Goal: Task Accomplishment & Management: Manage account settings

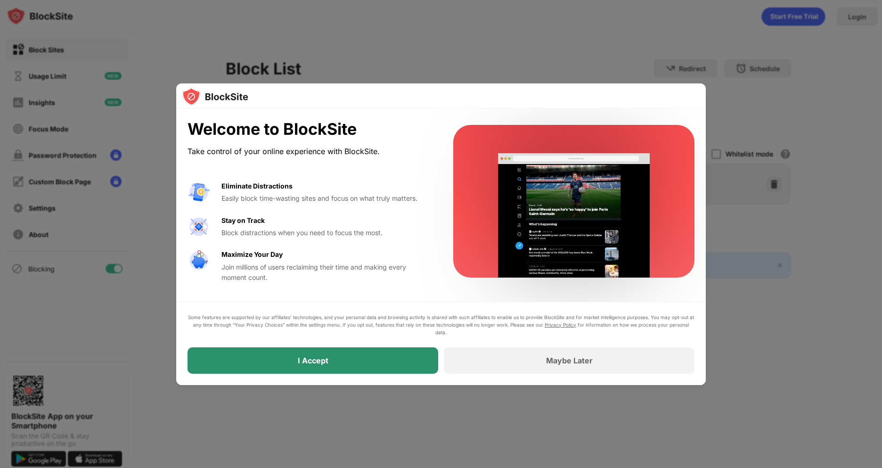
click at [367, 357] on div "I Accept" at bounding box center [312, 360] width 251 height 26
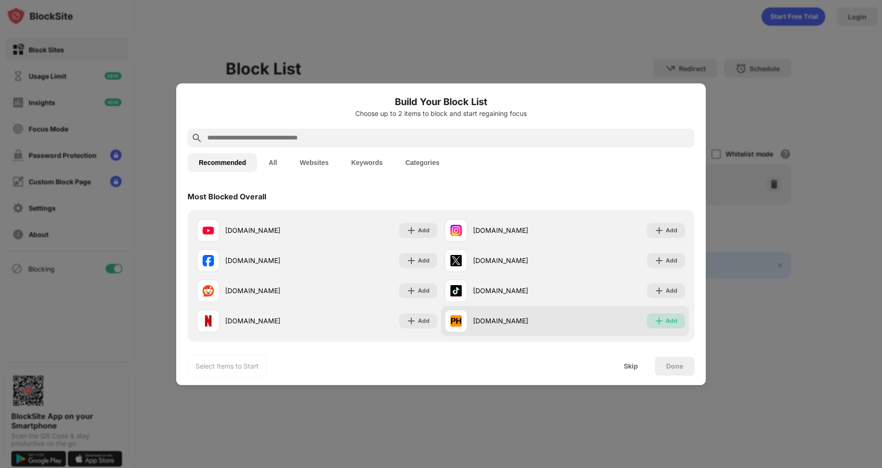
click at [663, 323] on img at bounding box center [658, 320] width 9 height 9
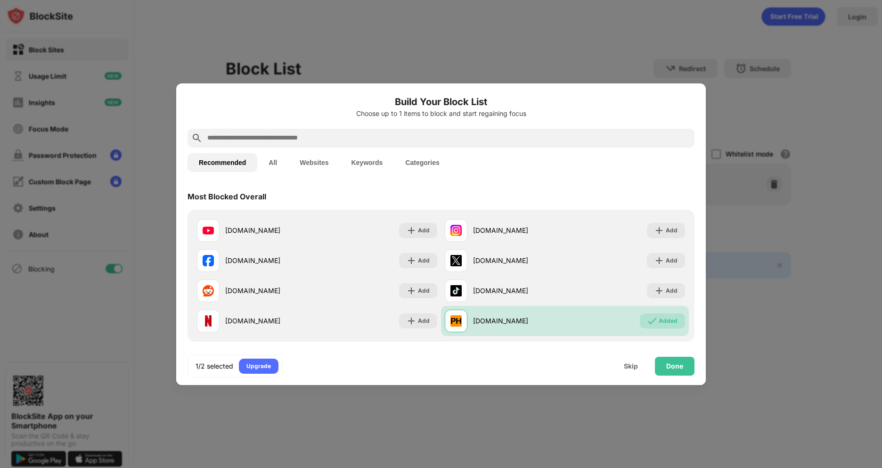
click at [277, 164] on button "All" at bounding box center [272, 162] width 31 height 19
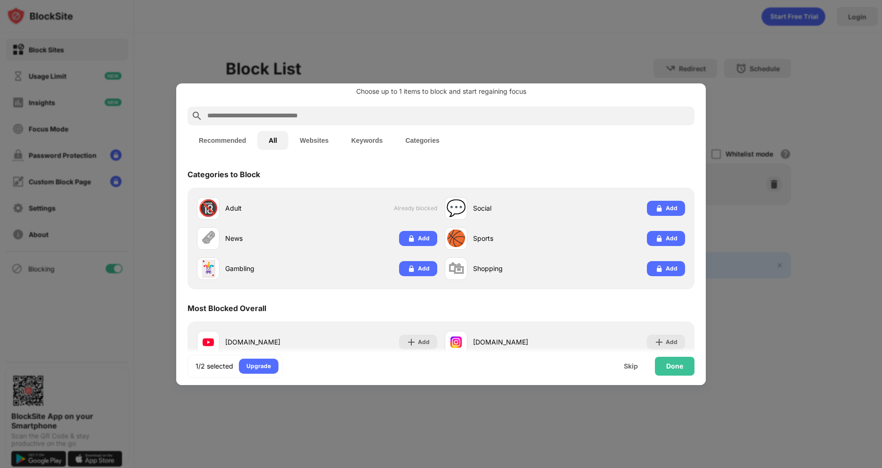
scroll to position [23, 0]
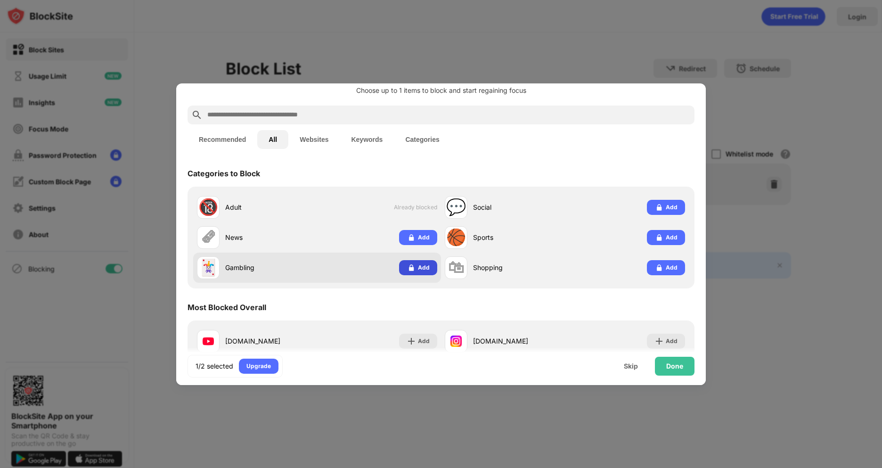
click at [422, 269] on div "Add" at bounding box center [424, 267] width 12 height 9
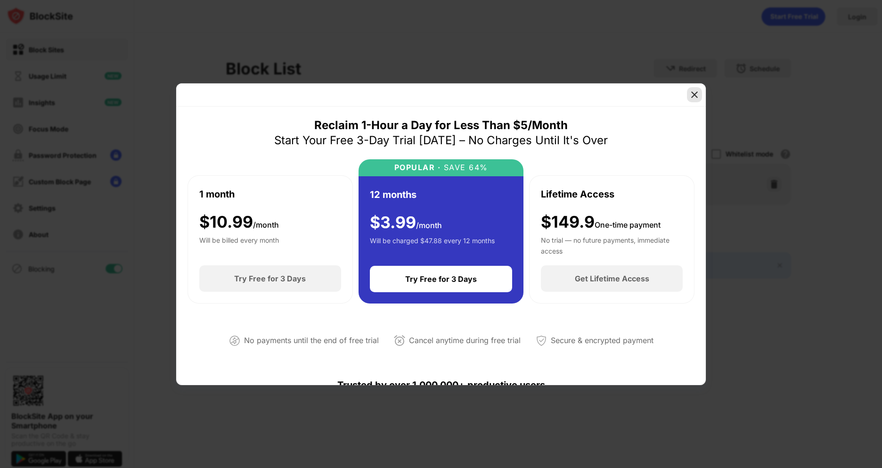
click at [692, 97] on img at bounding box center [694, 94] width 9 height 9
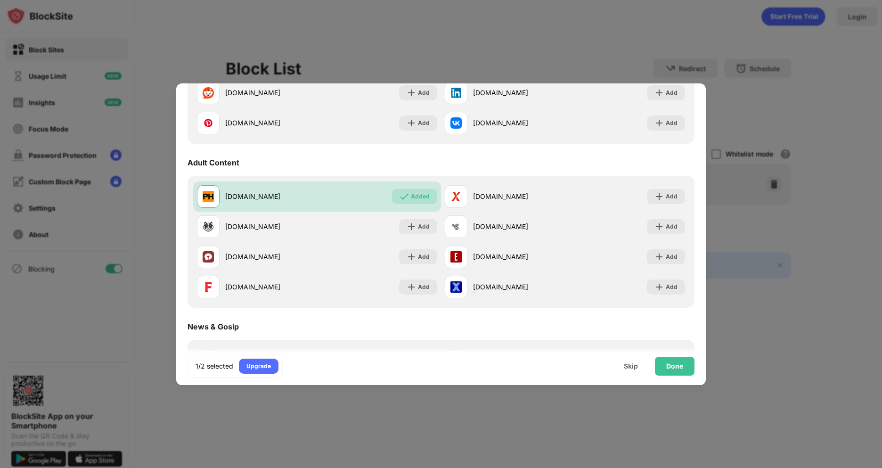
scroll to position [495, 0]
click at [416, 226] on img at bounding box center [411, 226] width 9 height 9
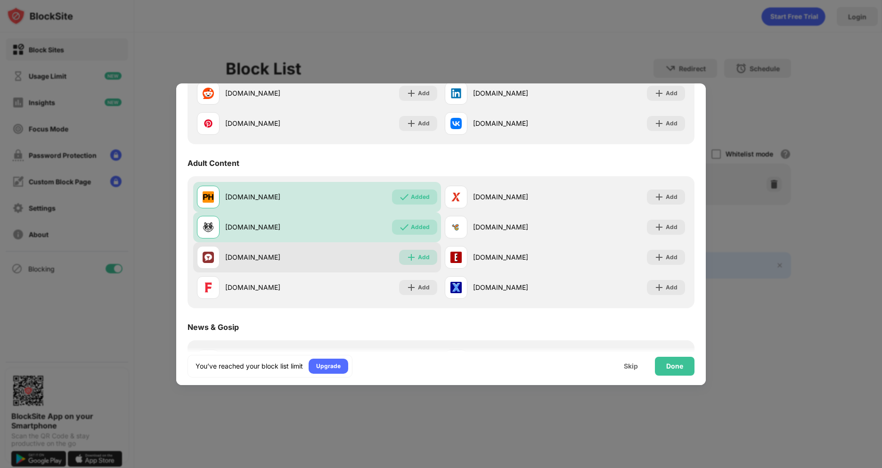
click at [419, 257] on div "Add" at bounding box center [424, 257] width 12 height 9
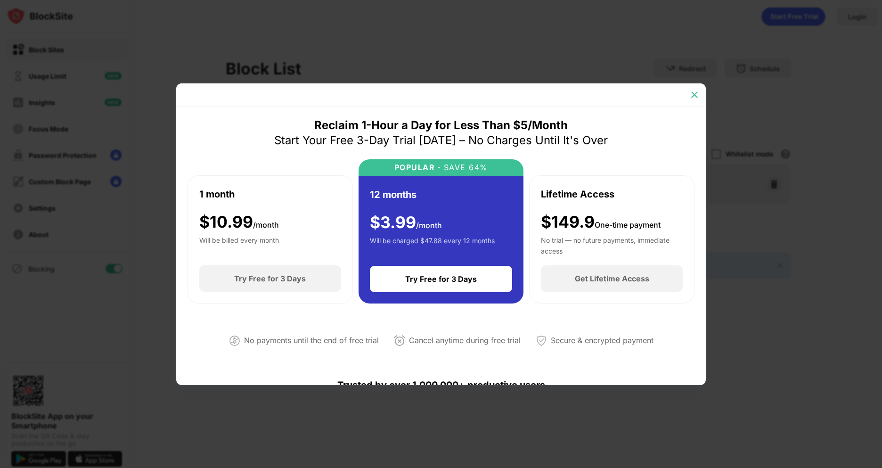
click at [691, 91] on img at bounding box center [694, 94] width 9 height 9
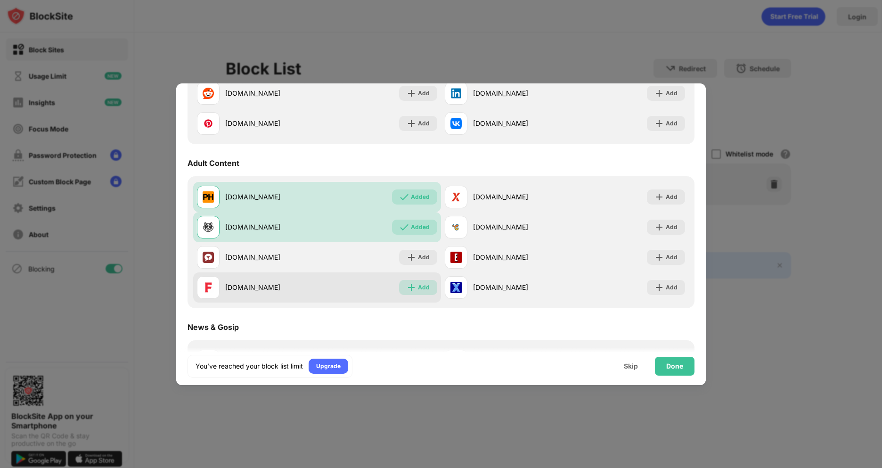
click at [426, 293] on div "Add" at bounding box center [418, 287] width 38 height 15
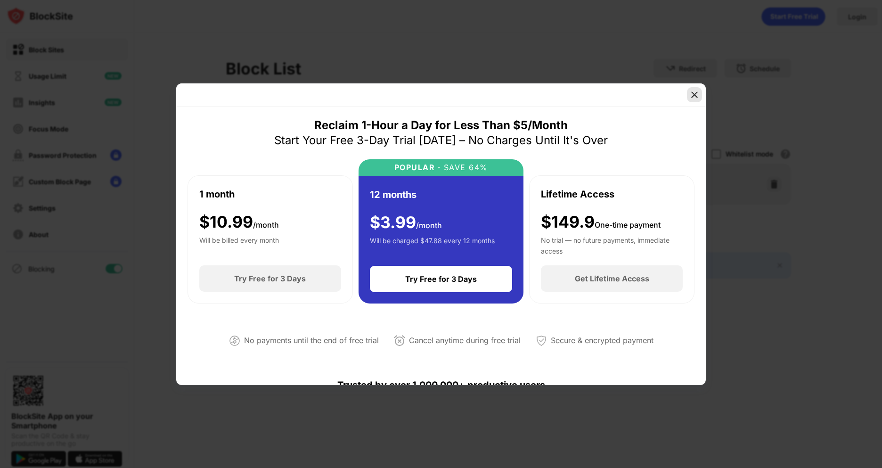
click at [694, 98] on img at bounding box center [694, 94] width 9 height 9
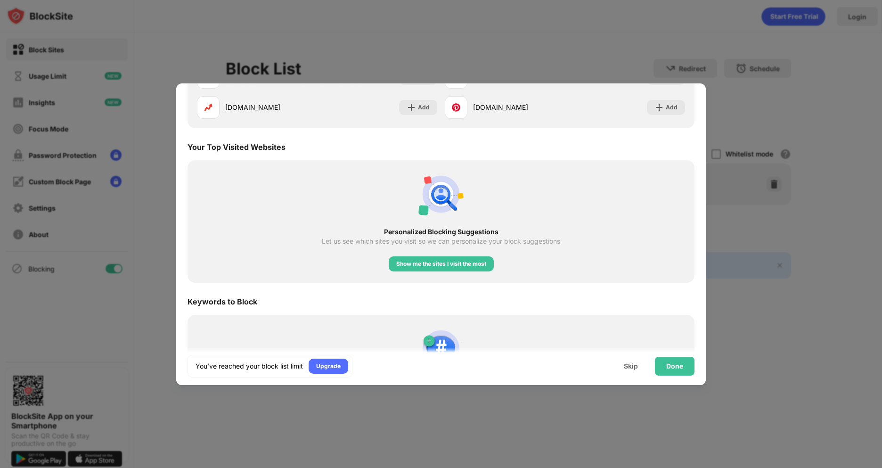
scroll to position [1533, 0]
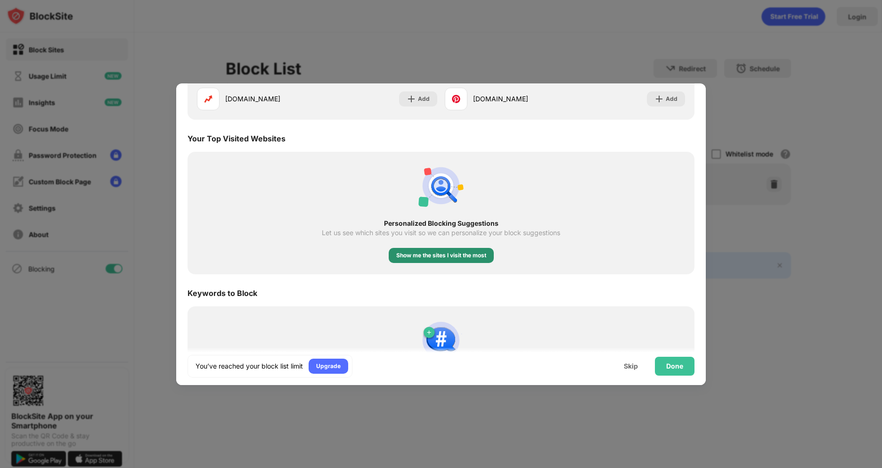
click at [399, 257] on div "Show me the sites I visit the most" at bounding box center [441, 255] width 90 height 9
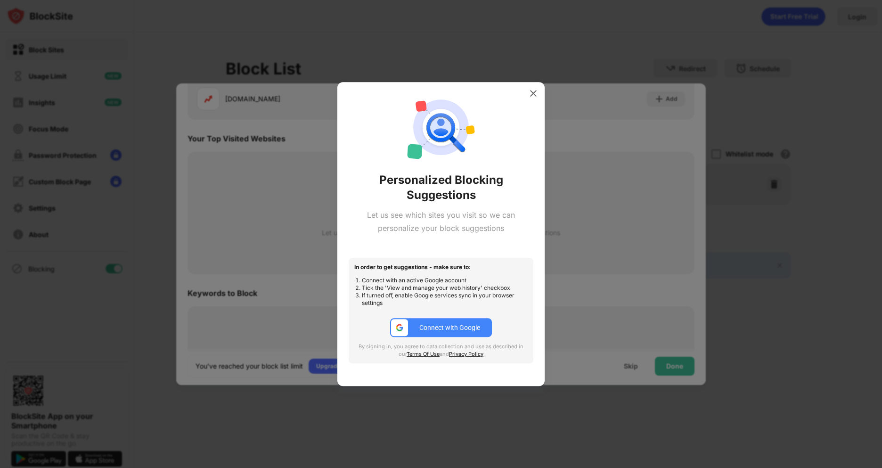
click at [424, 327] on div "Connect with Google" at bounding box center [449, 328] width 61 height 8
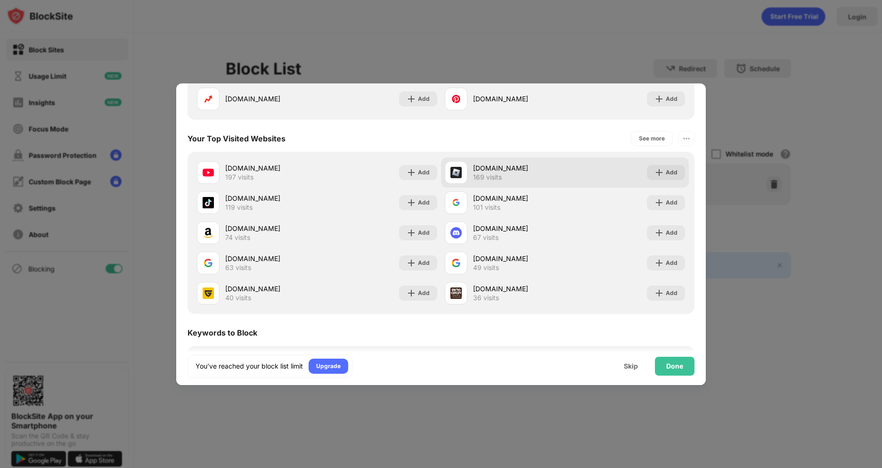
scroll to position [1632, 0]
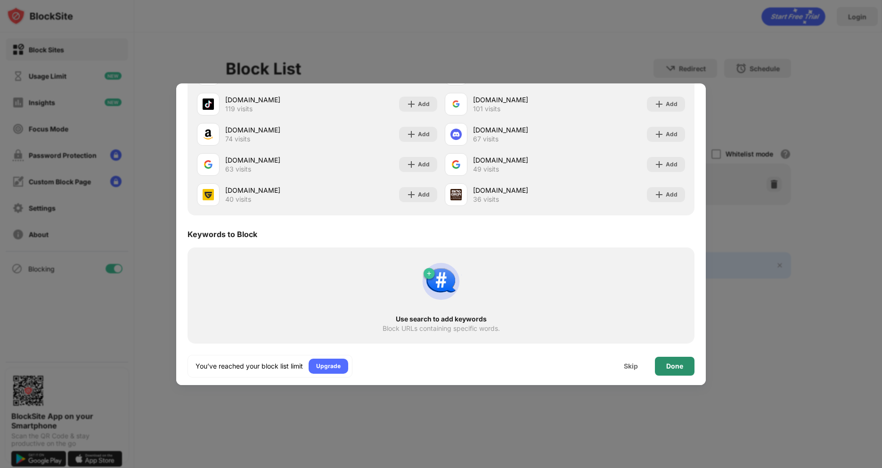
click at [670, 363] on div "Done" at bounding box center [674, 366] width 17 height 8
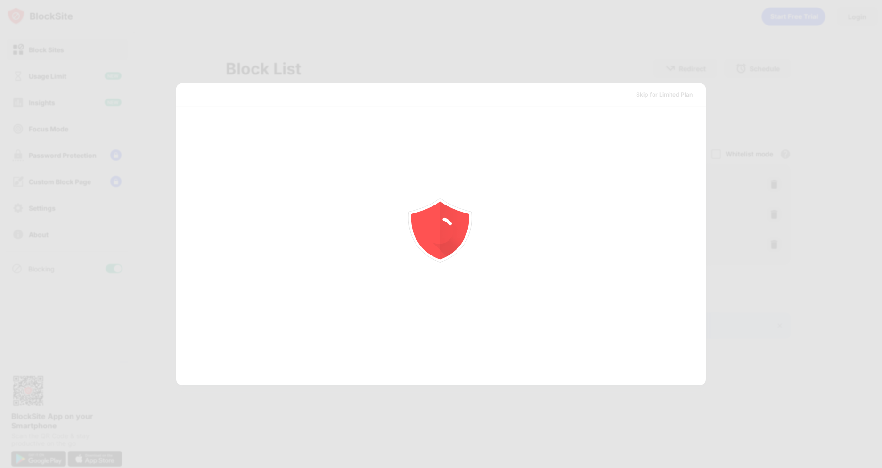
scroll to position [0, 0]
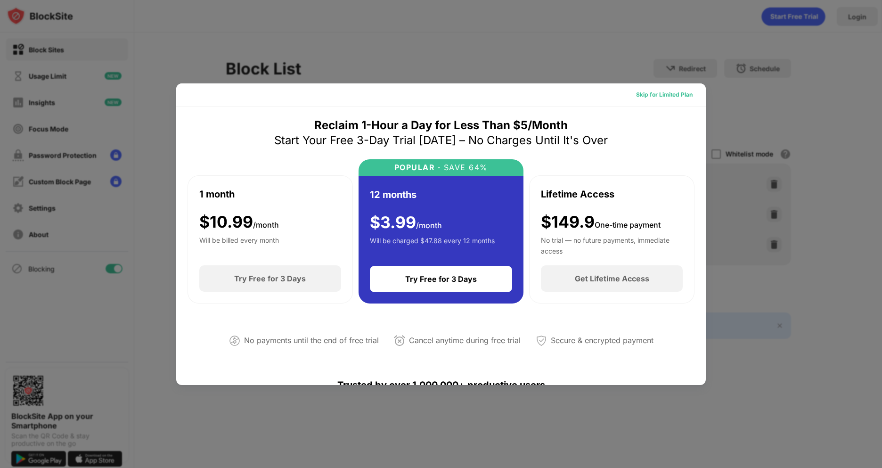
click at [658, 96] on div "Skip for Limited Plan" at bounding box center [664, 94] width 57 height 9
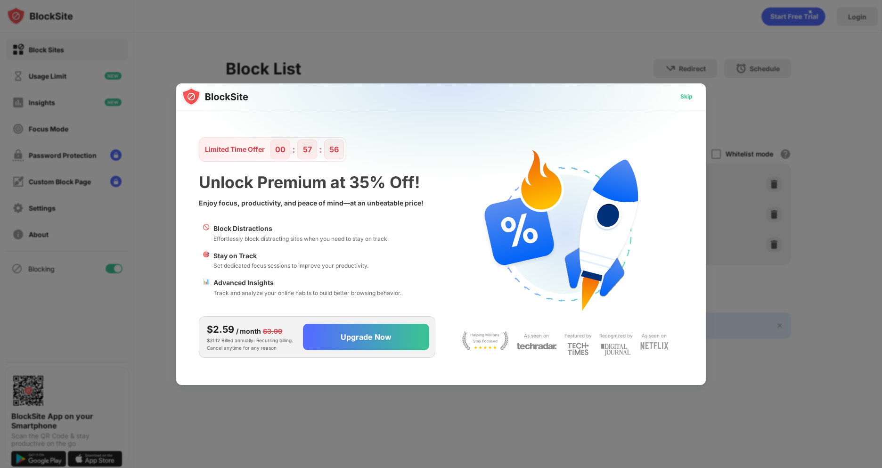
click at [687, 98] on div "Skip" at bounding box center [686, 96] width 12 height 9
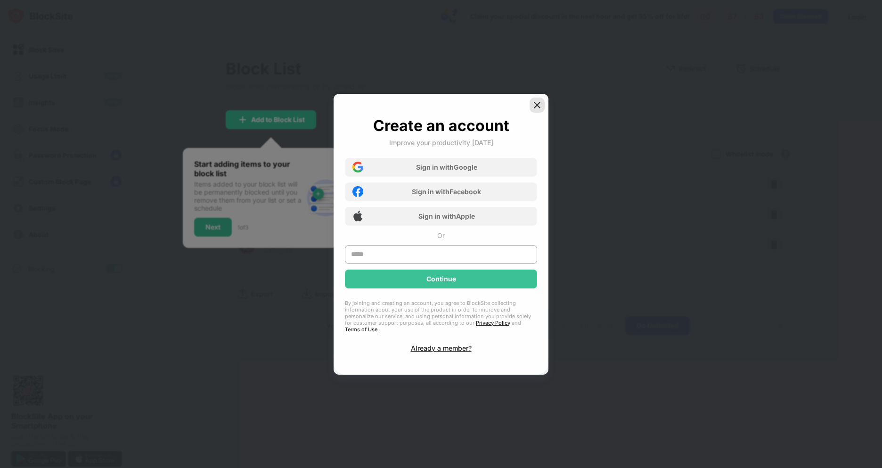
click at [537, 106] on img at bounding box center [536, 104] width 9 height 9
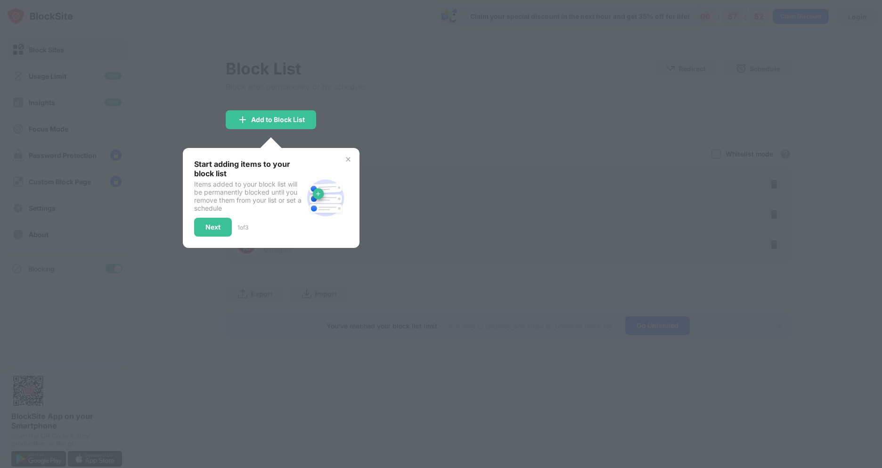
click at [547, 106] on div at bounding box center [441, 234] width 882 height 468
